Goal: Navigation & Orientation: Go to known website

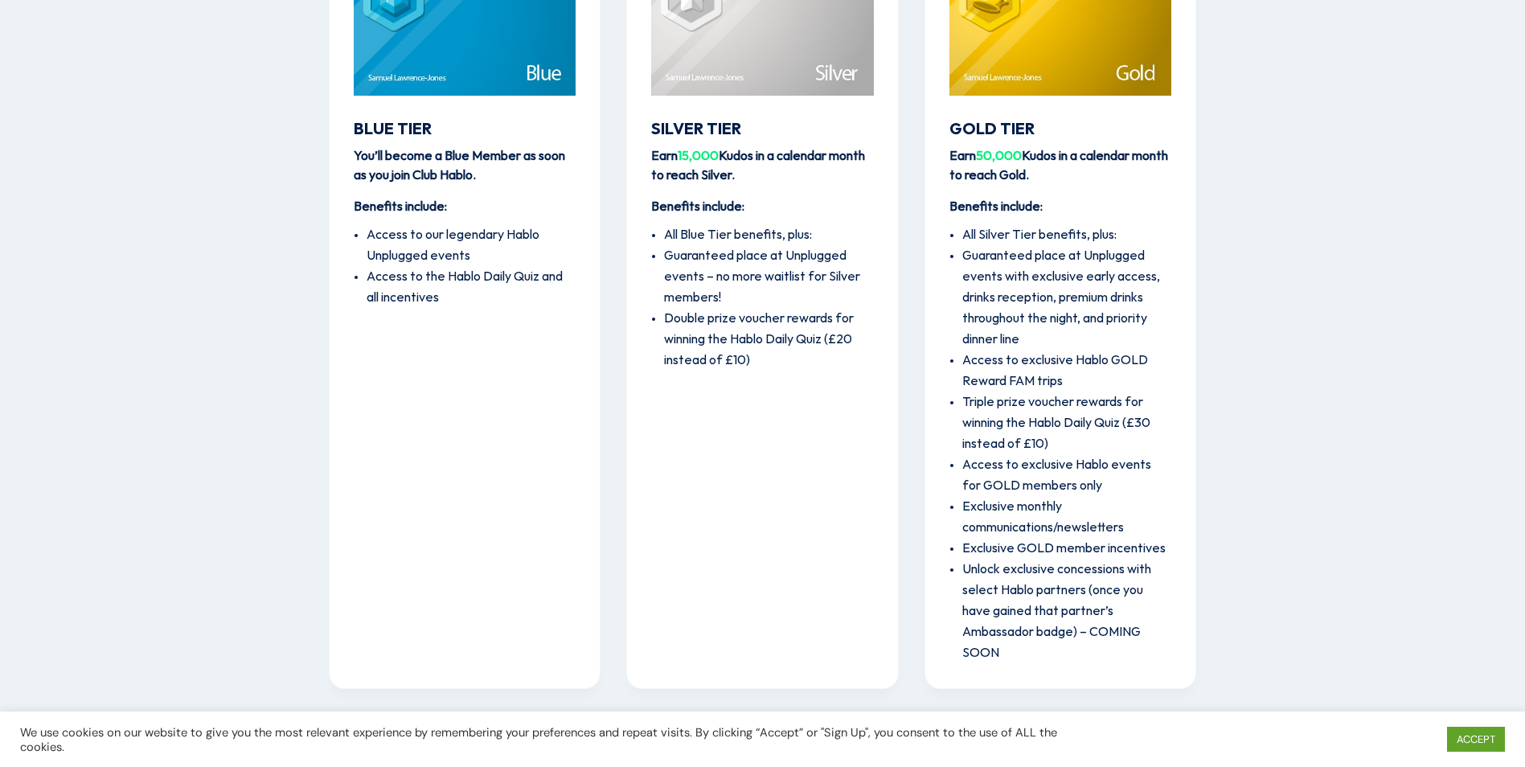
scroll to position [2153, 0]
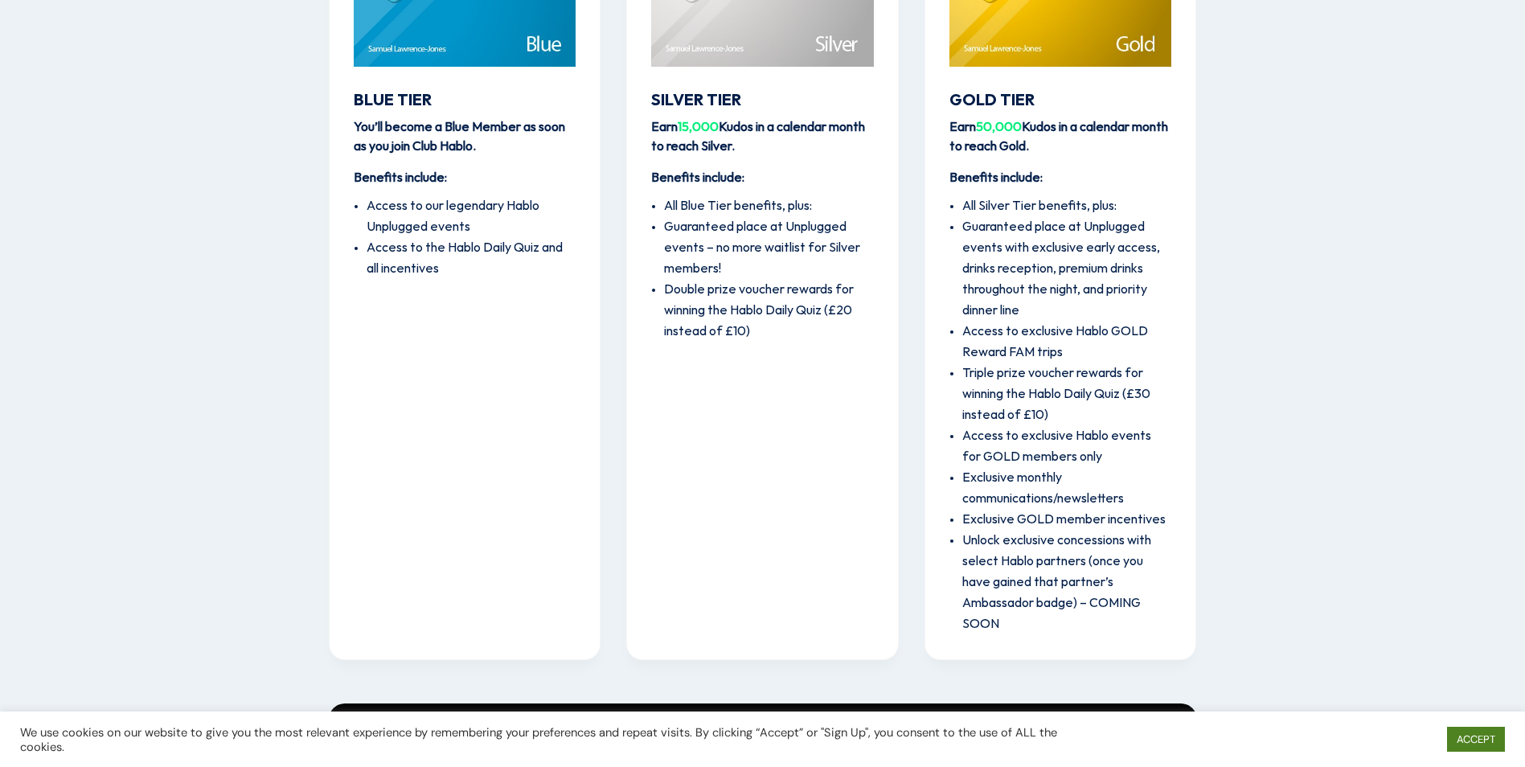
click at [1481, 741] on link "ACCEPT" at bounding box center [1476, 739] width 58 height 25
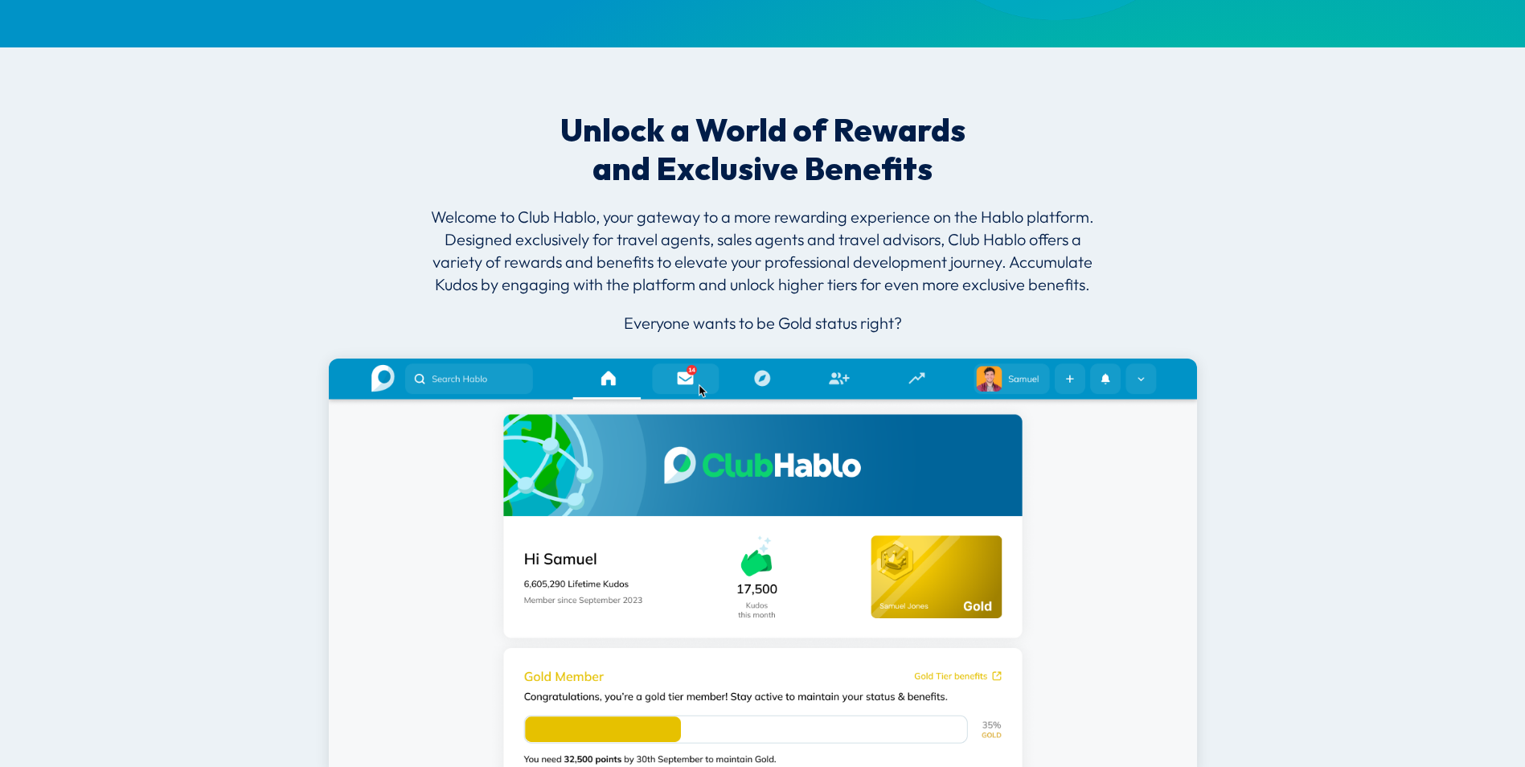
scroll to position [385, 0]
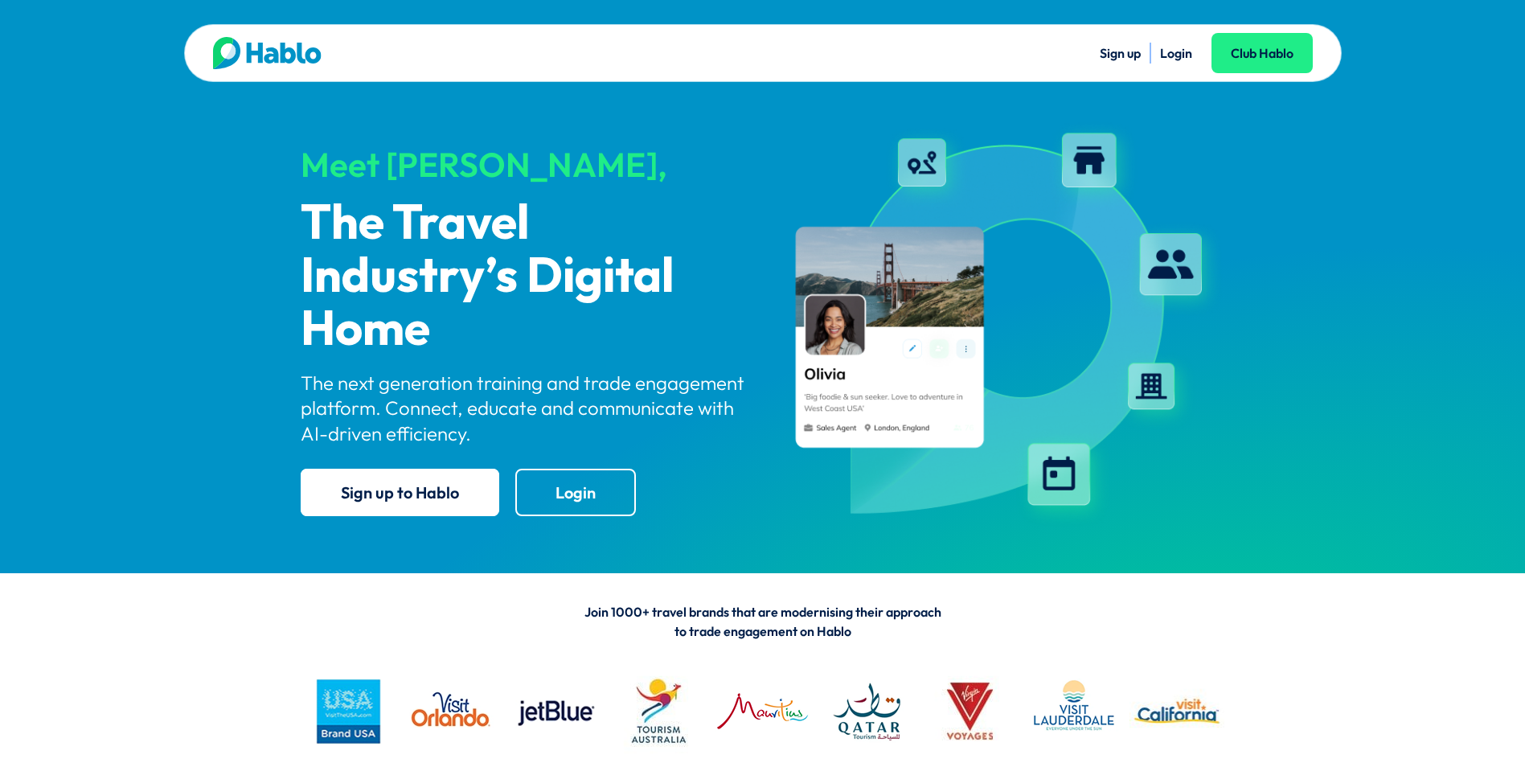
click at [1167, 59] on link "Login" at bounding box center [1176, 53] width 32 height 16
click at [1160, 43] on li "Login" at bounding box center [1176, 53] width 32 height 21
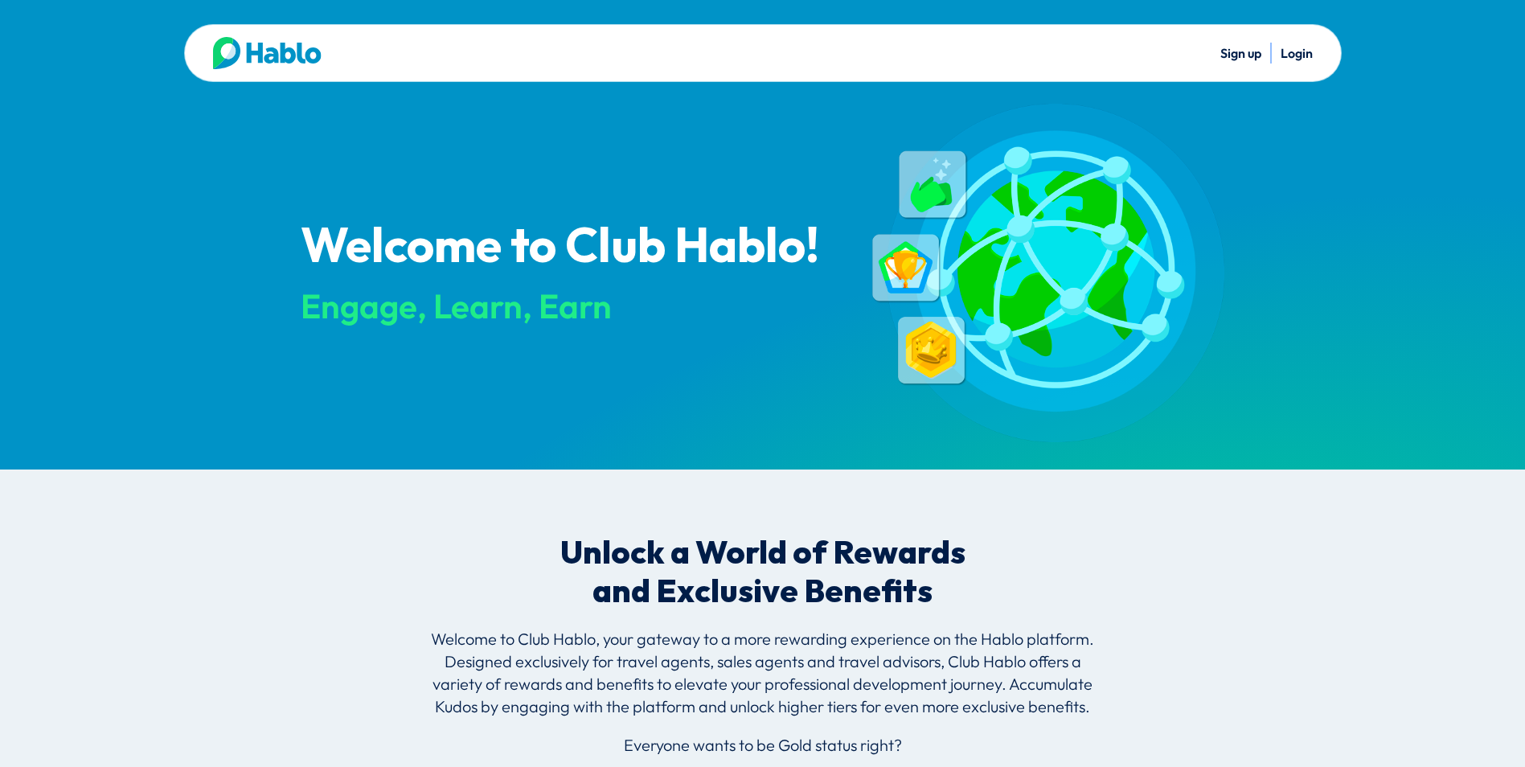
click at [1304, 55] on link "Login" at bounding box center [1296, 53] width 32 height 16
